Goal: Answer question/provide support

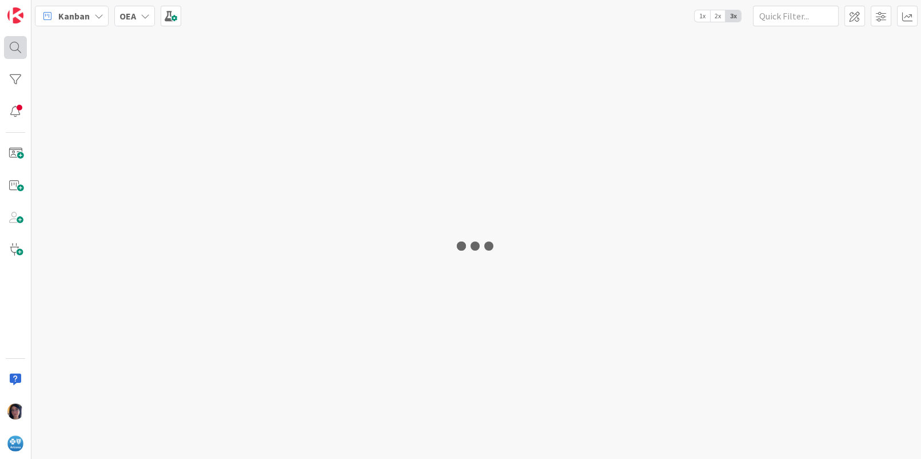
click at [16, 47] on div at bounding box center [15, 47] width 23 height 23
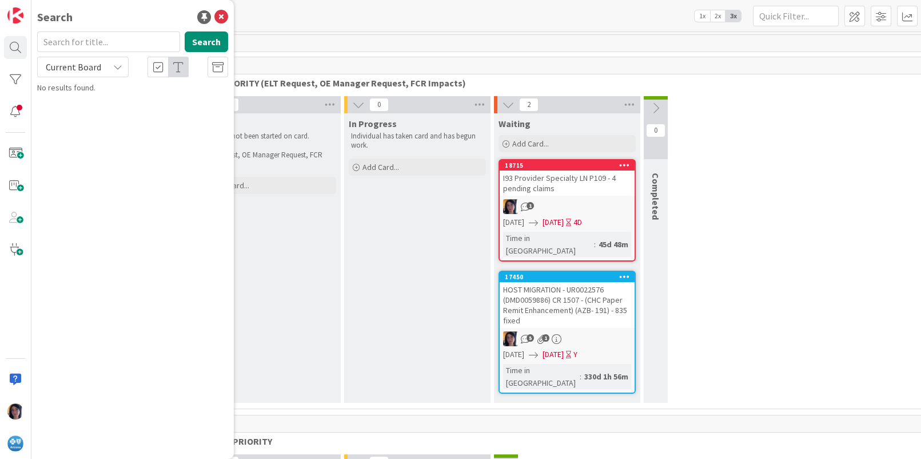
click at [81, 43] on input "text" at bounding box center [108, 41] width 143 height 21
type input "UR0110220"
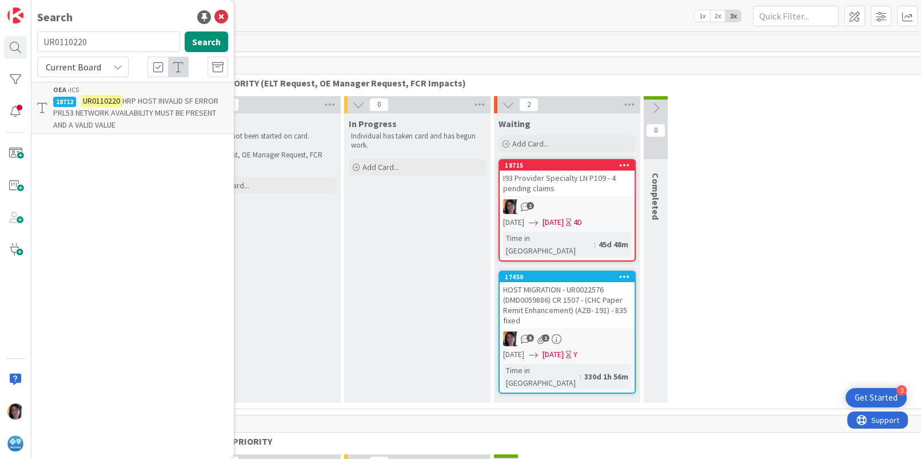
click at [103, 113] on span "HRP HOST INVALID SF ERROR PRL53 NETWORK AVAILABILITY MUST BE PRESENT AND A VALI…" at bounding box center [135, 112] width 165 height 34
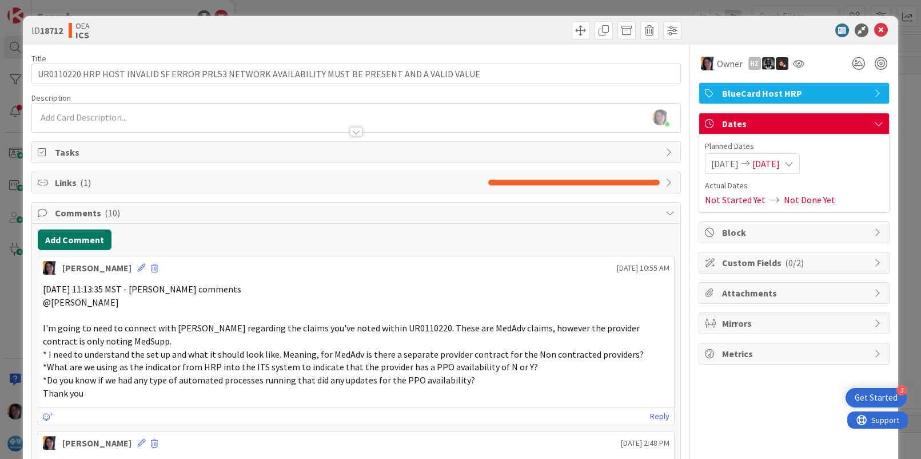
click at [61, 241] on button "Add Comment" at bounding box center [75, 239] width 74 height 21
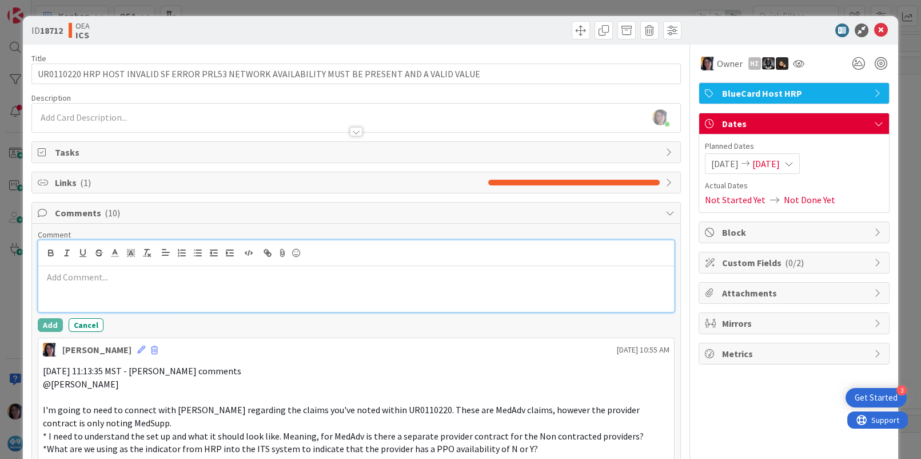
click at [80, 273] on p at bounding box center [356, 276] width 626 height 13
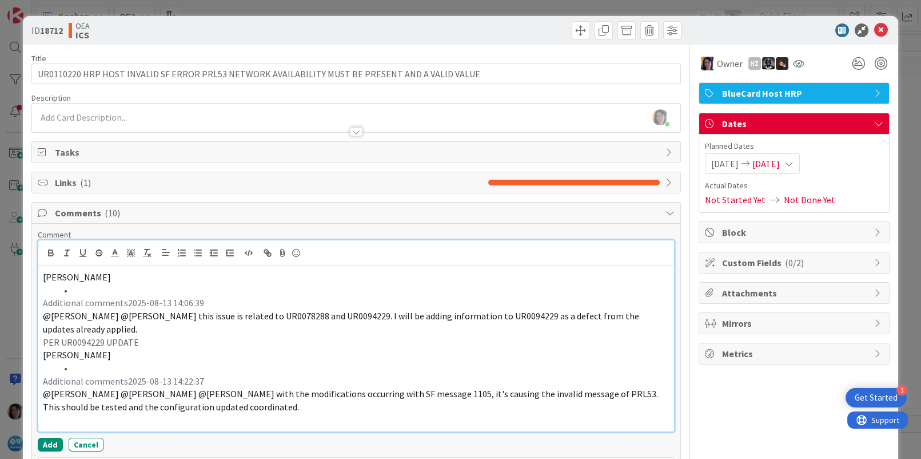
drag, startPoint x: 153, startPoint y: 340, endPoint x: 30, endPoint y: 345, distance: 122.5
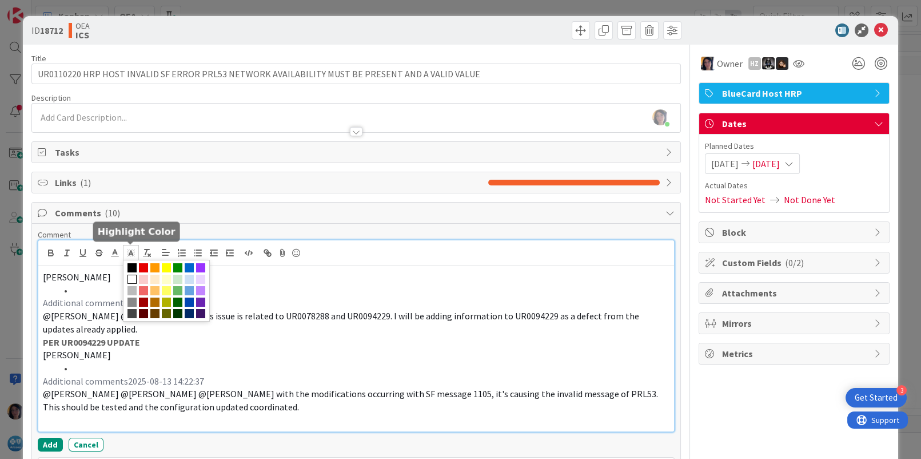
click at [134, 253] on icon at bounding box center [131, 253] width 10 height 10
click at [166, 266] on span at bounding box center [166, 267] width 9 height 9
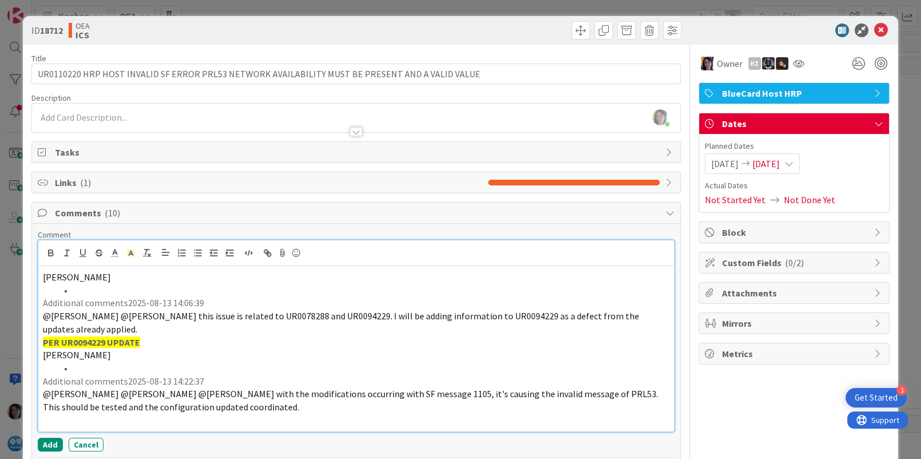
drag, startPoint x: 162, startPoint y: 329, endPoint x: 153, endPoint y: 345, distance: 18.4
click at [162, 329] on p "@[PERSON_NAME] @[PERSON_NAME] this issue is related to UR0078288 and UR0094229.…" at bounding box center [356, 322] width 626 height 26
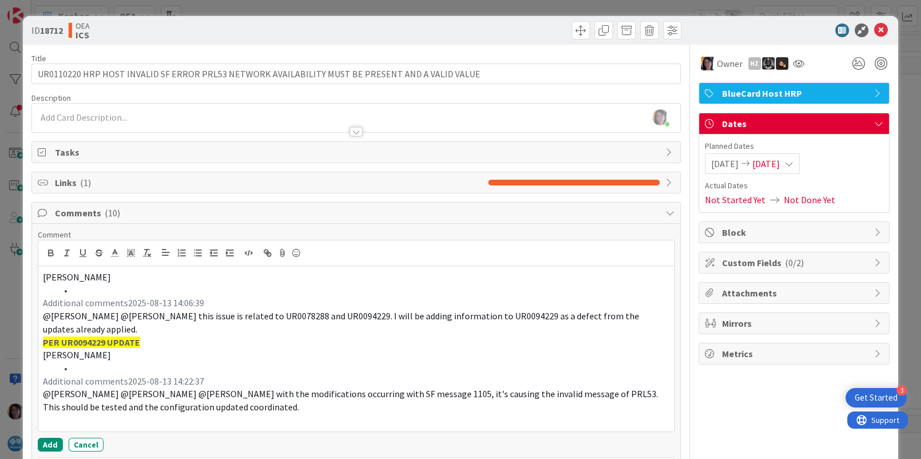
click at [774, 162] on span "[DATE]" at bounding box center [766, 164] width 27 height 14
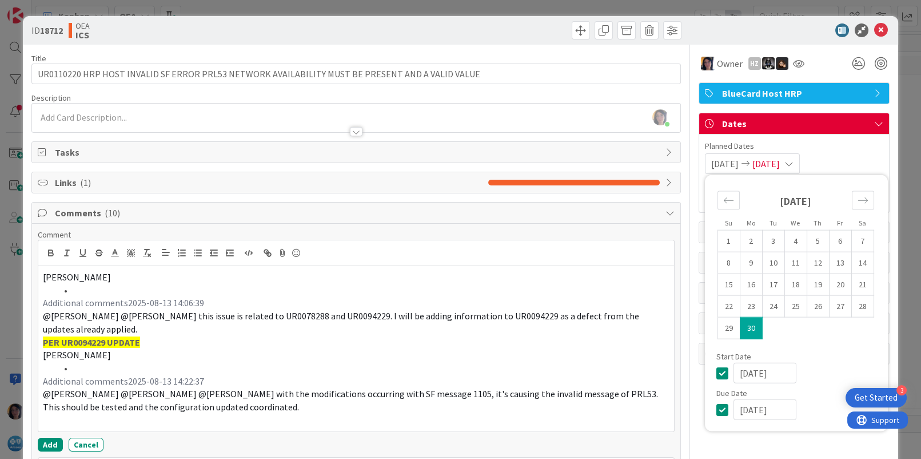
click at [734, 412] on input "[DATE]" at bounding box center [765, 409] width 63 height 21
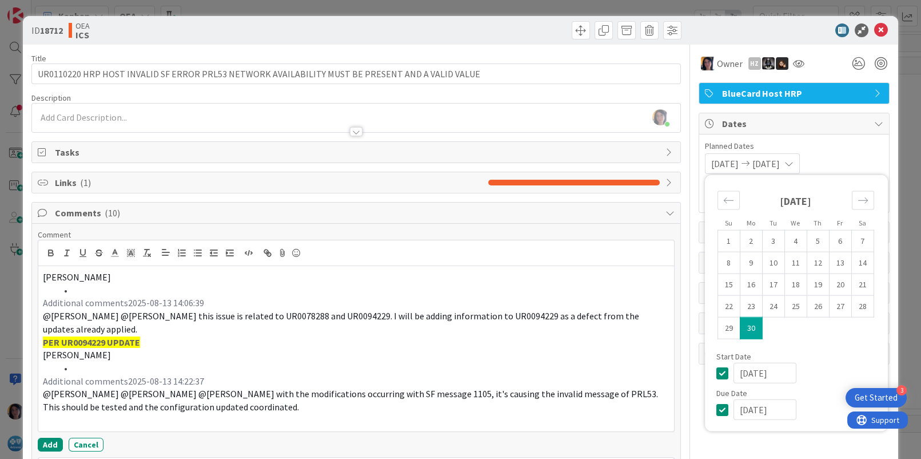
click at [745, 408] on input "[DATE]" at bounding box center [765, 409] width 63 height 21
type input "[DATE]"
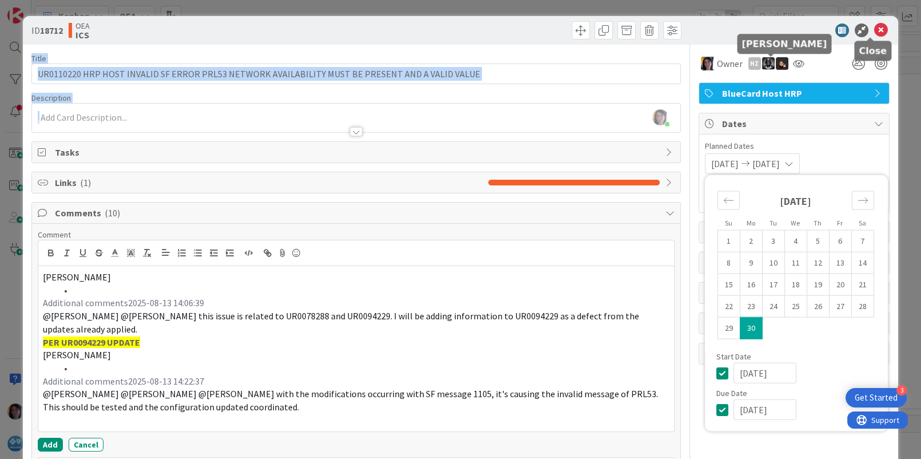
drag, startPoint x: 869, startPoint y: 30, endPoint x: 336, endPoint y: 297, distance: 595.4
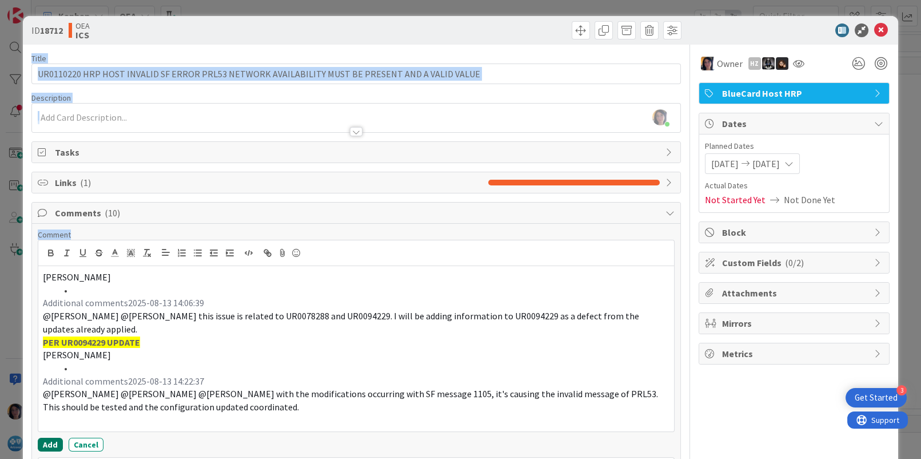
click at [47, 446] on button "Add" at bounding box center [50, 444] width 25 height 14
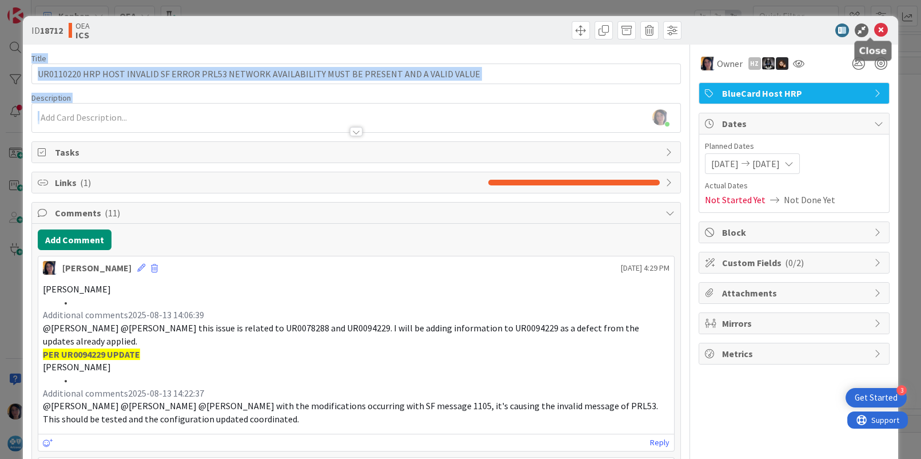
click at [874, 33] on icon at bounding box center [881, 30] width 14 height 14
